Goal: Task Accomplishment & Management: Complete application form

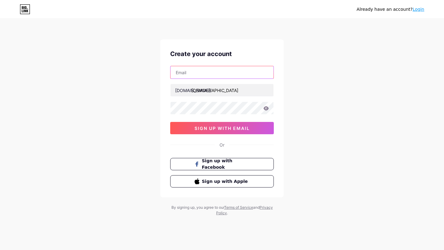
click at [207, 76] on input "text" at bounding box center [221, 72] width 103 height 12
type input "[EMAIL_ADDRESS][DOMAIN_NAME]"
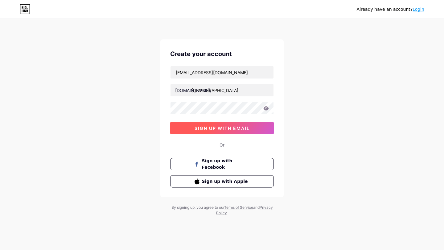
click at [227, 128] on span "sign up with email" at bounding box center [221, 128] width 55 height 5
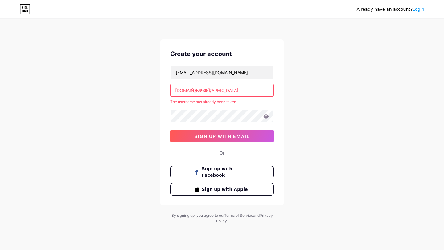
click at [210, 90] on input "[DEMOGRAPHIC_DATA]" at bounding box center [221, 90] width 103 height 12
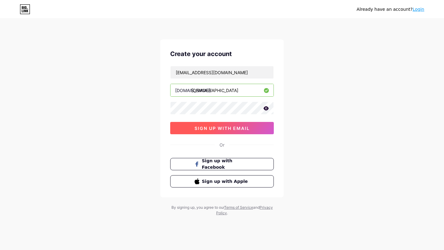
type input "[DEMOGRAPHIC_DATA]"
click at [227, 128] on span "sign up with email" at bounding box center [221, 128] width 55 height 5
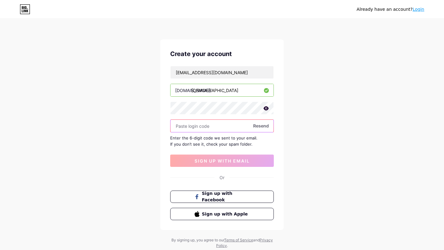
click at [206, 129] on input "text" at bounding box center [221, 126] width 103 height 12
paste input "296585"
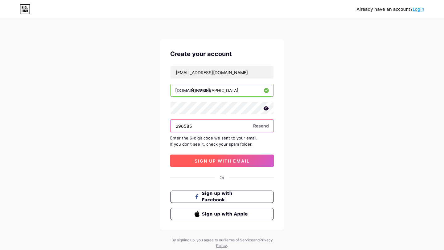
type input "296585"
click at [210, 159] on span "sign up with email" at bounding box center [221, 160] width 55 height 5
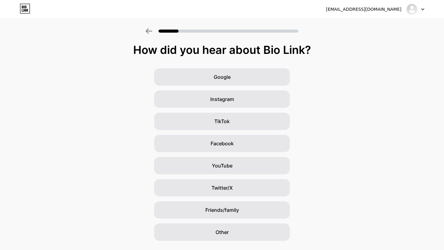
scroll to position [8, 0]
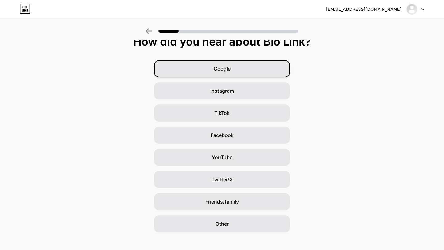
click at [239, 68] on div "Google" at bounding box center [222, 68] width 136 height 17
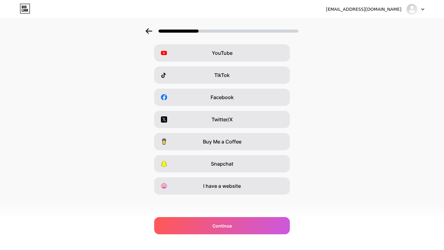
scroll to position [0, 0]
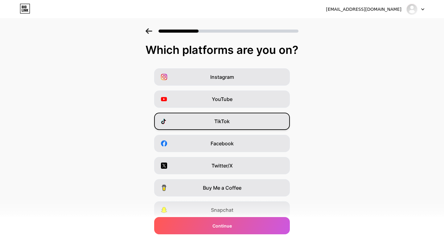
click at [226, 119] on span "TikTok" at bounding box center [221, 121] width 15 height 7
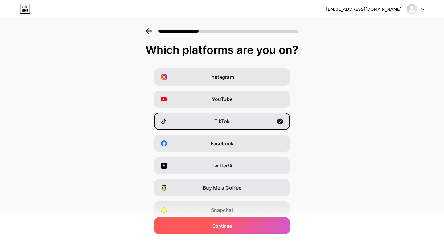
click at [225, 229] on span "Continue" at bounding box center [221, 226] width 19 height 6
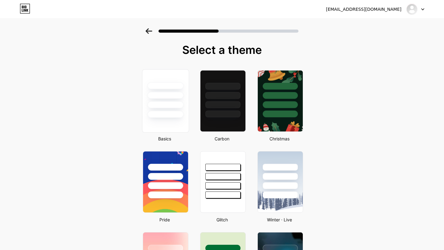
click at [178, 109] on div at bounding box center [165, 94] width 46 height 48
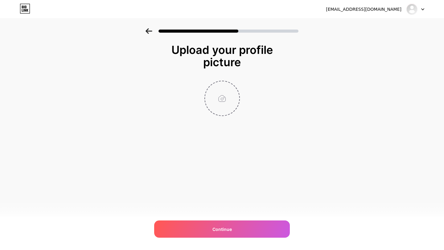
click at [222, 98] on input "file" at bounding box center [222, 98] width 34 height 34
type input "C:\fakepath\deisy.png"
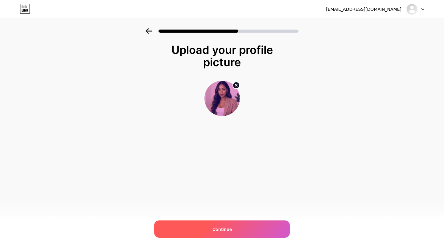
click at [231, 229] on span "Continue" at bounding box center [221, 229] width 19 height 6
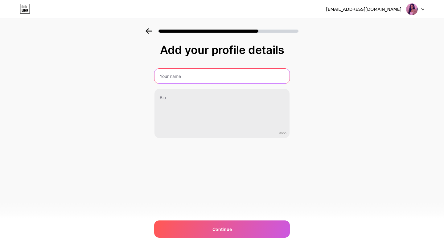
click at [204, 76] on input "text" at bounding box center [221, 76] width 135 height 15
type input "Deisy"
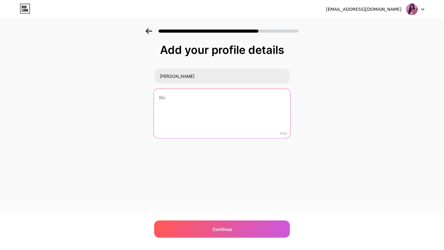
click at [163, 105] on textarea at bounding box center [222, 114] width 136 height 50
click at [225, 103] on textarea at bounding box center [222, 114] width 136 height 50
paste textarea "Remote Jobs Made Easy | I Find Real WFH Gigs So You Don’t Have To 🚀"
click at [209, 95] on textarea "Remote Jobs Made Easy | I Find Real WFH Gigs So You Don’t Have To 🚀" at bounding box center [222, 114] width 136 height 50
click at [213, 96] on textarea "Remote Jobs Made Easy | I Find Real WFH Gigs So You Don’t Have To 🚀" at bounding box center [222, 114] width 136 height 50
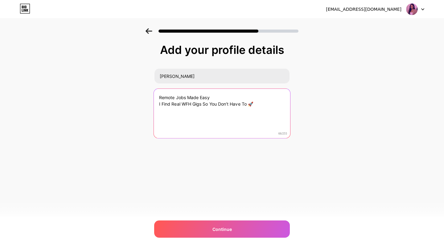
click at [258, 104] on textarea "Remote Jobs Made Easy I Find Real WFH Gigs So You Don’t Have To 🚀" at bounding box center [222, 114] width 136 height 50
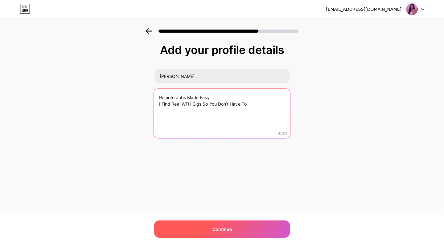
type textarea "Remote Jobs Made Easy I Find Real WFH Gigs So You Don’t Have To"
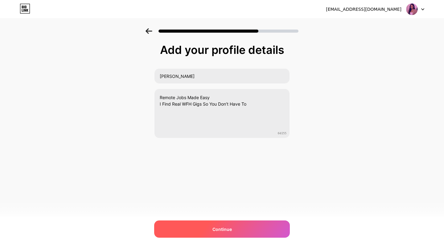
click at [236, 230] on div "Continue" at bounding box center [222, 229] width 136 height 17
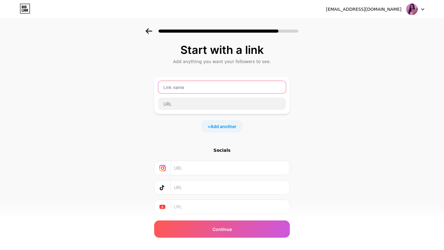
click at [203, 88] on input "text" at bounding box center [222, 87] width 128 height 12
type input "deisy"
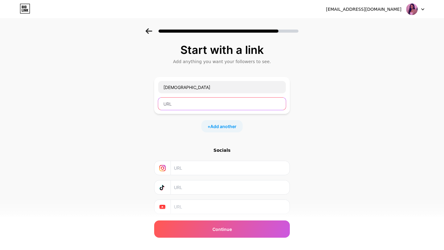
click at [182, 104] on input "text" at bounding box center [222, 104] width 128 height 12
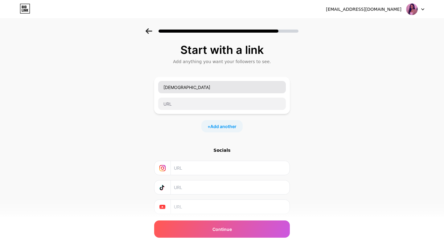
click at [183, 92] on div "deisy" at bounding box center [222, 87] width 128 height 13
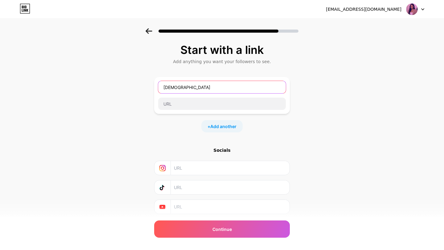
drag, startPoint x: 186, startPoint y: 87, endPoint x: 135, endPoint y: 86, distance: 51.2
click at [135, 86] on div "Start with a link Add anything you want your followers to see. deisy + Add anot…" at bounding box center [222, 136] width 444 height 217
type input "Deisy"
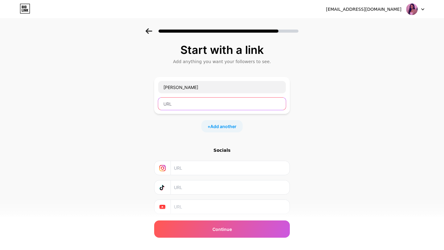
click at [196, 100] on input "text" at bounding box center [222, 104] width 128 height 12
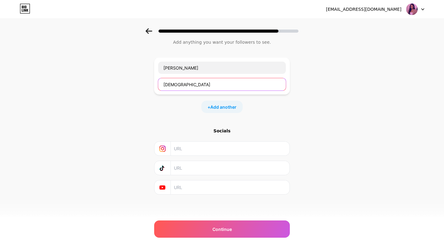
type input "deisy"
click at [194, 169] on input "text" at bounding box center [230, 168] width 112 height 14
click at [221, 169] on input "text" at bounding box center [230, 168] width 112 height 14
paste input "https://www.tiktok.com/@deisyremotework"
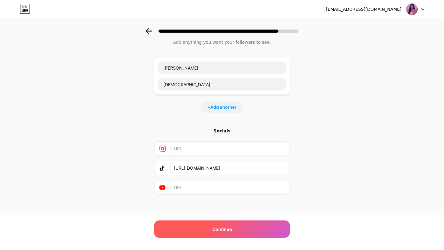
type input "https://www.tiktok.com/@deisyremotework"
click at [219, 226] on span "Continue" at bounding box center [221, 229] width 19 height 6
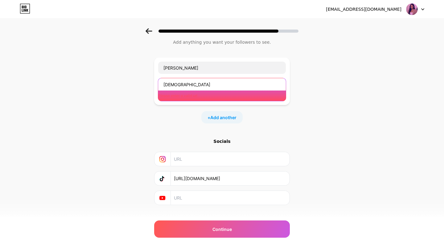
drag, startPoint x: 185, startPoint y: 87, endPoint x: 149, endPoint y: 79, distance: 37.2
click at [149, 79] on div "Start with a link Add anything you want your followers to see. Deisy deisy Plea…" at bounding box center [222, 122] width 444 height 227
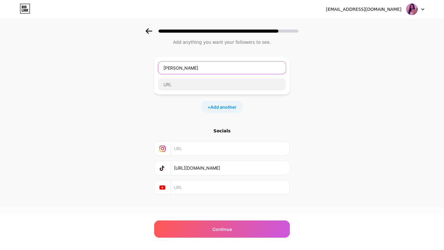
click at [218, 65] on input "Deisy" at bounding box center [222, 68] width 128 height 12
drag, startPoint x: 205, startPoint y: 67, endPoint x: 153, endPoint y: 66, distance: 51.2
click at [153, 66] on div "Start with a link Add anything you want your followers to see. Deisy + Add anot…" at bounding box center [222, 117] width 444 height 217
type input "Remote Job Hiring Same Day"
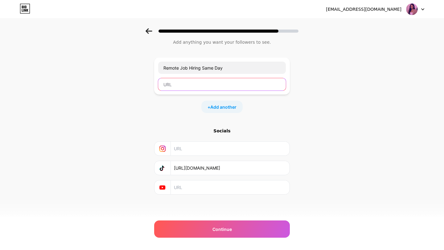
click at [255, 88] on input "text" at bounding box center [222, 84] width 128 height 12
paste input "[URL][DOMAIN_NAME]"
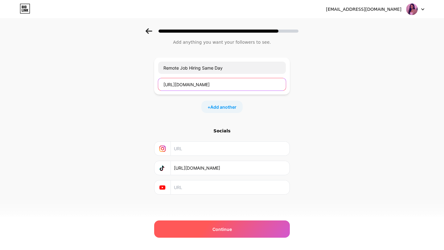
type input "[URL][DOMAIN_NAME]"
click at [231, 229] on span "Continue" at bounding box center [221, 229] width 19 height 6
click at [233, 232] on div "Continue" at bounding box center [222, 229] width 136 height 17
click at [230, 231] on span "Continue" at bounding box center [221, 229] width 19 height 6
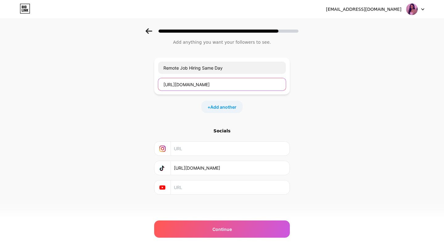
click at [257, 85] on input "[URL][DOMAIN_NAME]" at bounding box center [222, 84] width 128 height 12
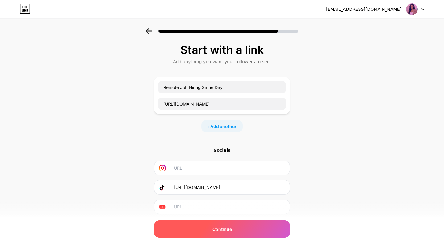
click at [222, 233] on div "Continue" at bounding box center [222, 229] width 136 height 17
click at [226, 228] on span "Continue" at bounding box center [221, 229] width 19 height 6
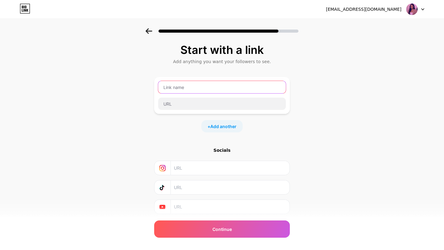
click at [194, 91] on input "text" at bounding box center [222, 87] width 128 height 12
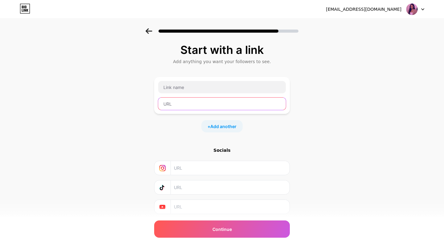
click at [185, 106] on input "text" at bounding box center [222, 104] width 128 height 12
paste input "[URL][DOMAIN_NAME]"
type input "[URL][DOMAIN_NAME]"
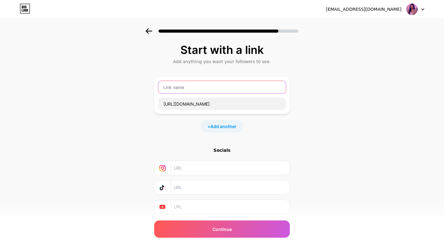
scroll to position [0, 0]
click at [200, 89] on input "text" at bounding box center [222, 87] width 128 height 12
type input "Remote Job Hiring Same Day"
click at [184, 190] on input "text" at bounding box center [230, 188] width 112 height 14
paste input "https://www.tiktok.com/@deisyremotework"
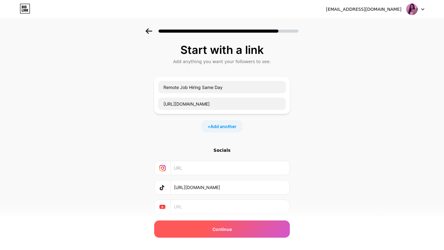
type input "https://www.tiktok.com/@deisyremotework"
click at [219, 228] on span "Continue" at bounding box center [221, 229] width 19 height 6
click at [217, 228] on span "Continue" at bounding box center [221, 229] width 19 height 6
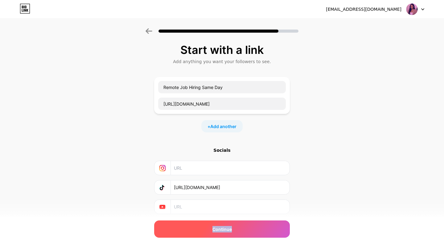
click at [217, 228] on span "Continue" at bounding box center [221, 229] width 19 height 6
click at [246, 228] on div "Continue" at bounding box center [222, 229] width 136 height 17
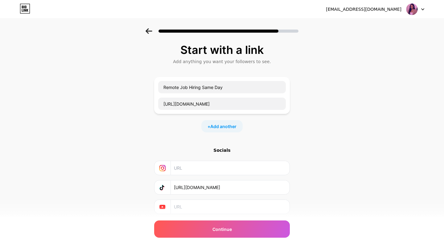
click at [423, 11] on div at bounding box center [415, 9] width 18 height 11
click at [350, 68] on div "Start with a link Add anything you want your followers to see. Remote Job Hirin…" at bounding box center [222, 136] width 444 height 217
click at [421, 12] on div at bounding box center [415, 9] width 18 height 11
type input "Remote Jobs"
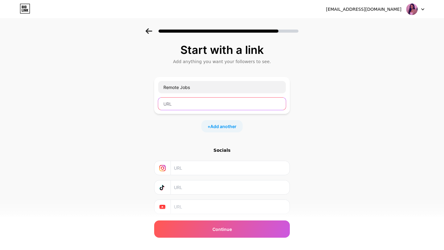
click at [185, 106] on input "text" at bounding box center [222, 104] width 128 height 12
click at [186, 106] on input "text" at bounding box center [222, 104] width 128 height 12
paste input "[URL][DOMAIN_NAME]"
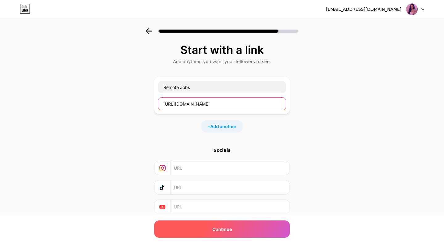
type input "[URL][DOMAIN_NAME]"
click at [204, 229] on div "Continue" at bounding box center [222, 229] width 136 height 17
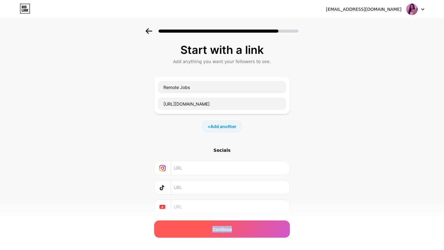
click at [204, 229] on div "Continue" at bounding box center [222, 229] width 136 height 17
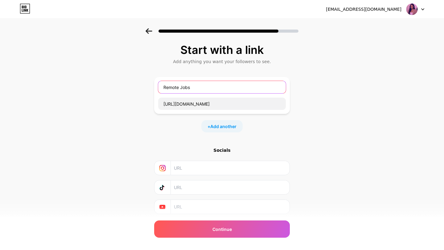
click at [183, 88] on input "Remote Jobs" at bounding box center [222, 87] width 128 height 12
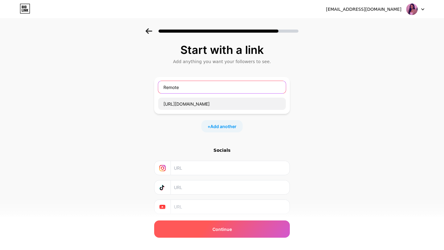
type input "Remote"
click at [210, 231] on div "Continue" at bounding box center [222, 229] width 136 height 17
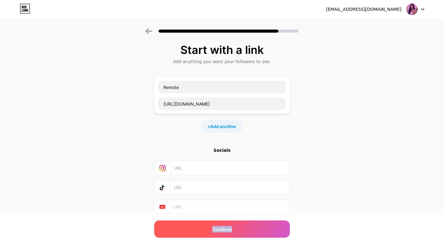
click at [210, 231] on div "Continue" at bounding box center [222, 229] width 136 height 17
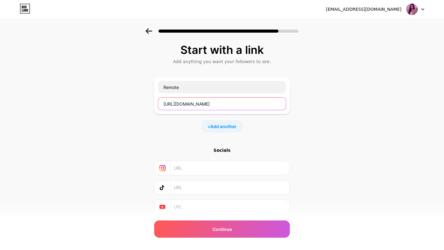
click at [225, 104] on input "[URL][DOMAIN_NAME]" at bounding box center [222, 104] width 128 height 12
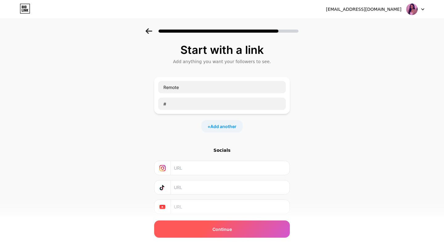
click at [234, 228] on div "Continue" at bounding box center [222, 229] width 136 height 17
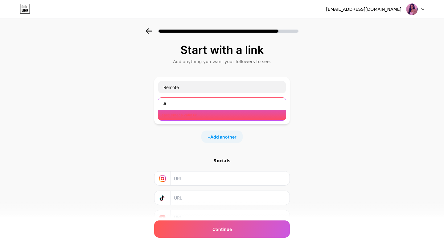
drag, startPoint x: 173, startPoint y: 103, endPoint x: 147, endPoint y: 103, distance: 26.5
click at [147, 103] on div "Start with a link Add anything you want your followers to see. Remote # Please …" at bounding box center [222, 141] width 444 height 227
paste input "[URL][DOMAIN_NAME]"
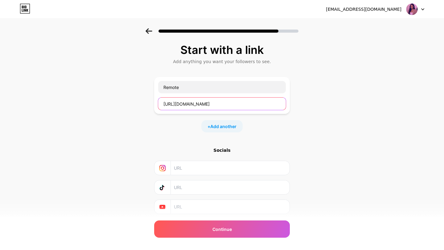
type input "[URL][DOMAIN_NAME]"
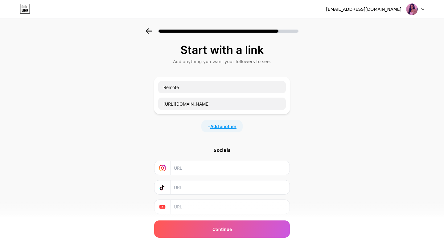
scroll to position [0, 0]
click at [227, 126] on span "Add another" at bounding box center [223, 126] width 26 height 6
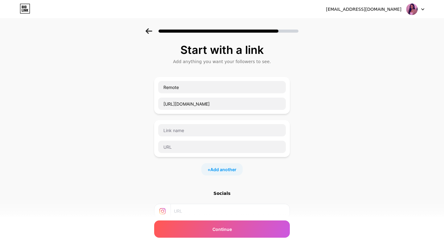
click at [248, 140] on div at bounding box center [222, 139] width 128 height 30
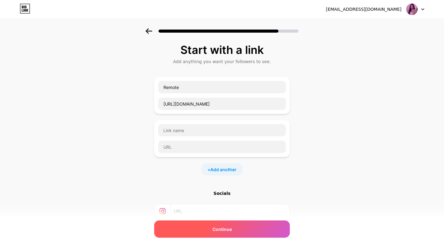
click at [227, 232] on span "Continue" at bounding box center [221, 229] width 19 height 6
click at [234, 231] on div "Continue" at bounding box center [222, 229] width 136 height 17
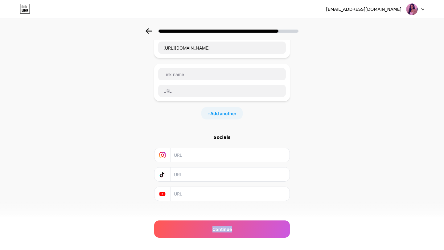
scroll to position [63, 0]
